Goal: Check status

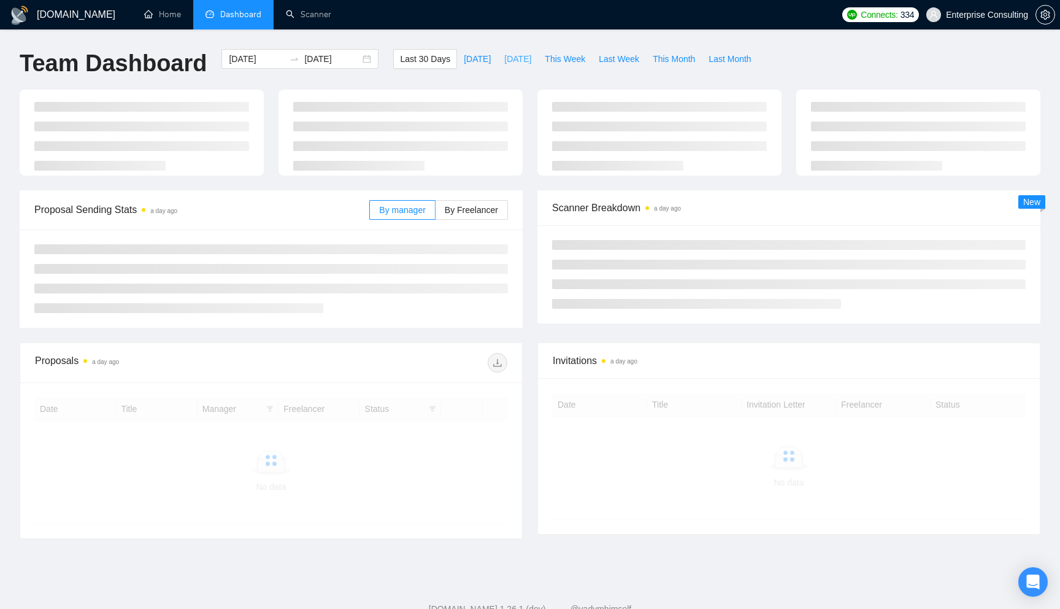
click at [504, 61] on span "[DATE]" at bounding box center [517, 58] width 27 height 13
type input "[DATE]"
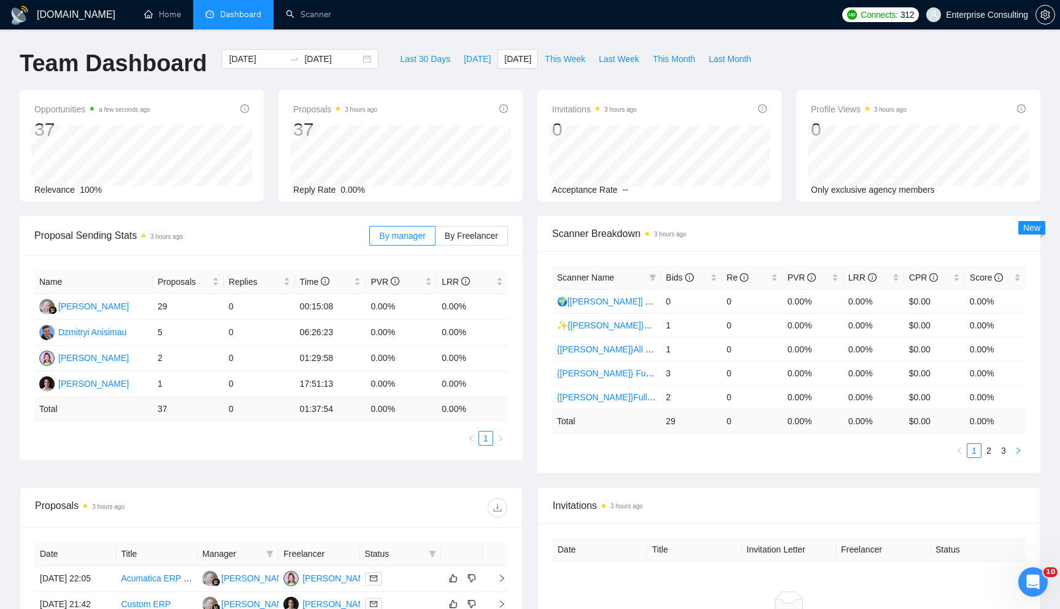
click at [1020, 450] on icon "right" at bounding box center [1019, 450] width 4 height 6
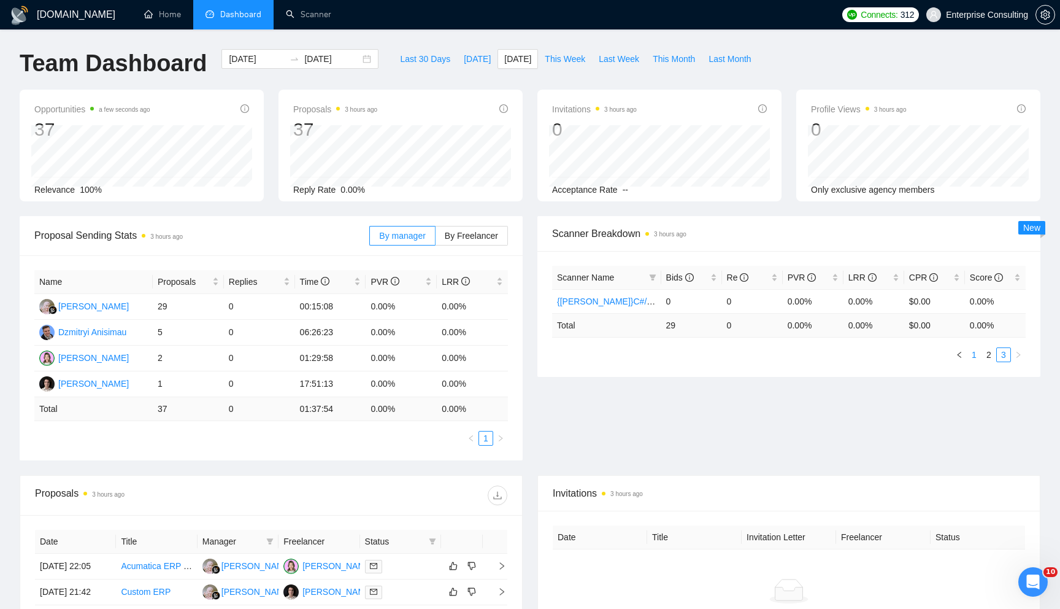
click at [975, 356] on link "1" at bounding box center [974, 354] width 13 height 13
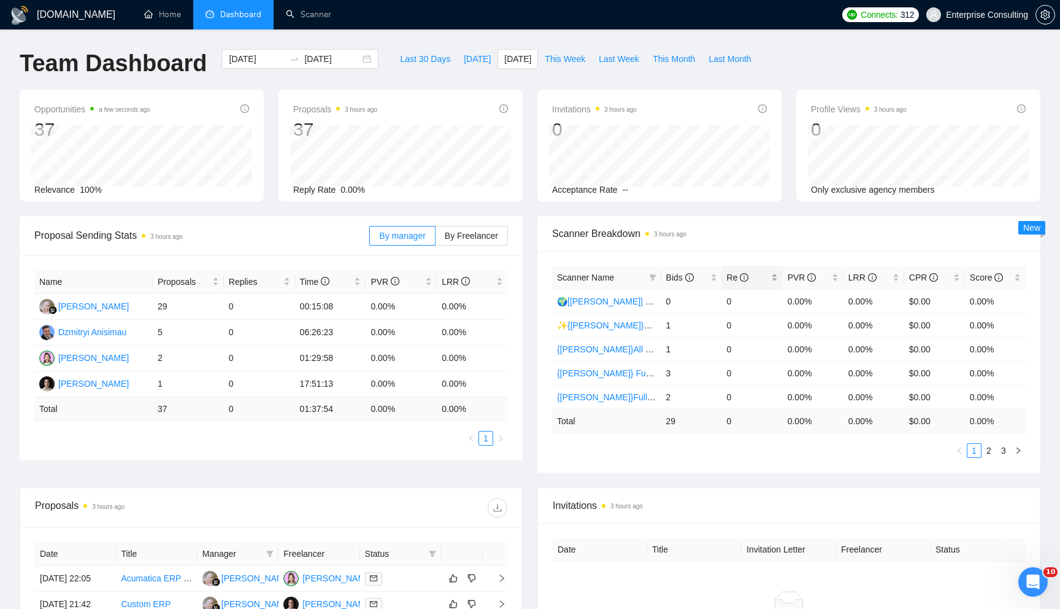
click at [727, 280] on div "Re" at bounding box center [752, 277] width 51 height 13
click at [715, 280] on div "Bids" at bounding box center [691, 277] width 51 height 13
